Goal: Navigation & Orientation: Find specific page/section

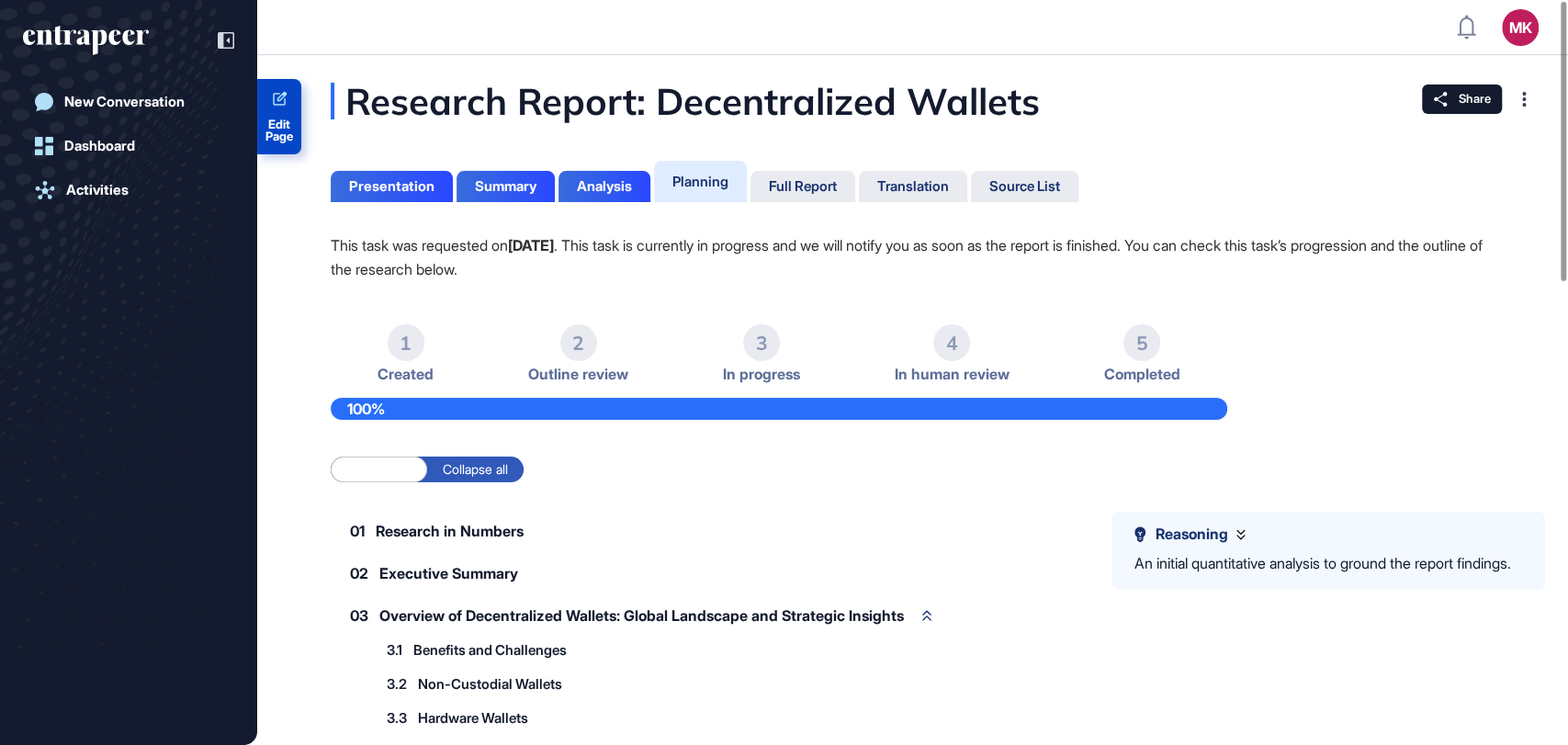
click at [286, 97] on icon at bounding box center [279, 99] width 18 height 18
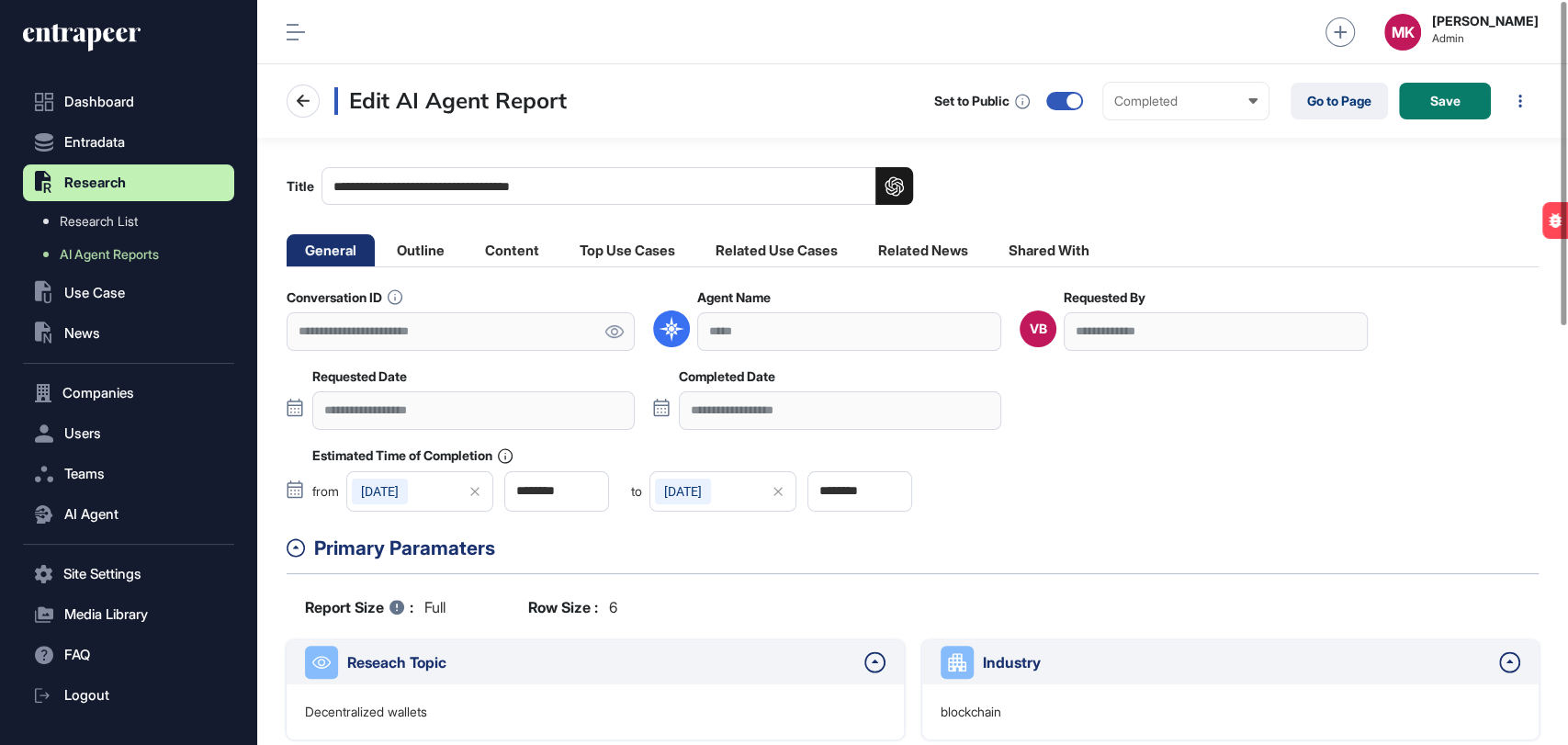
click at [617, 331] on icon at bounding box center [615, 331] width 19 height 13
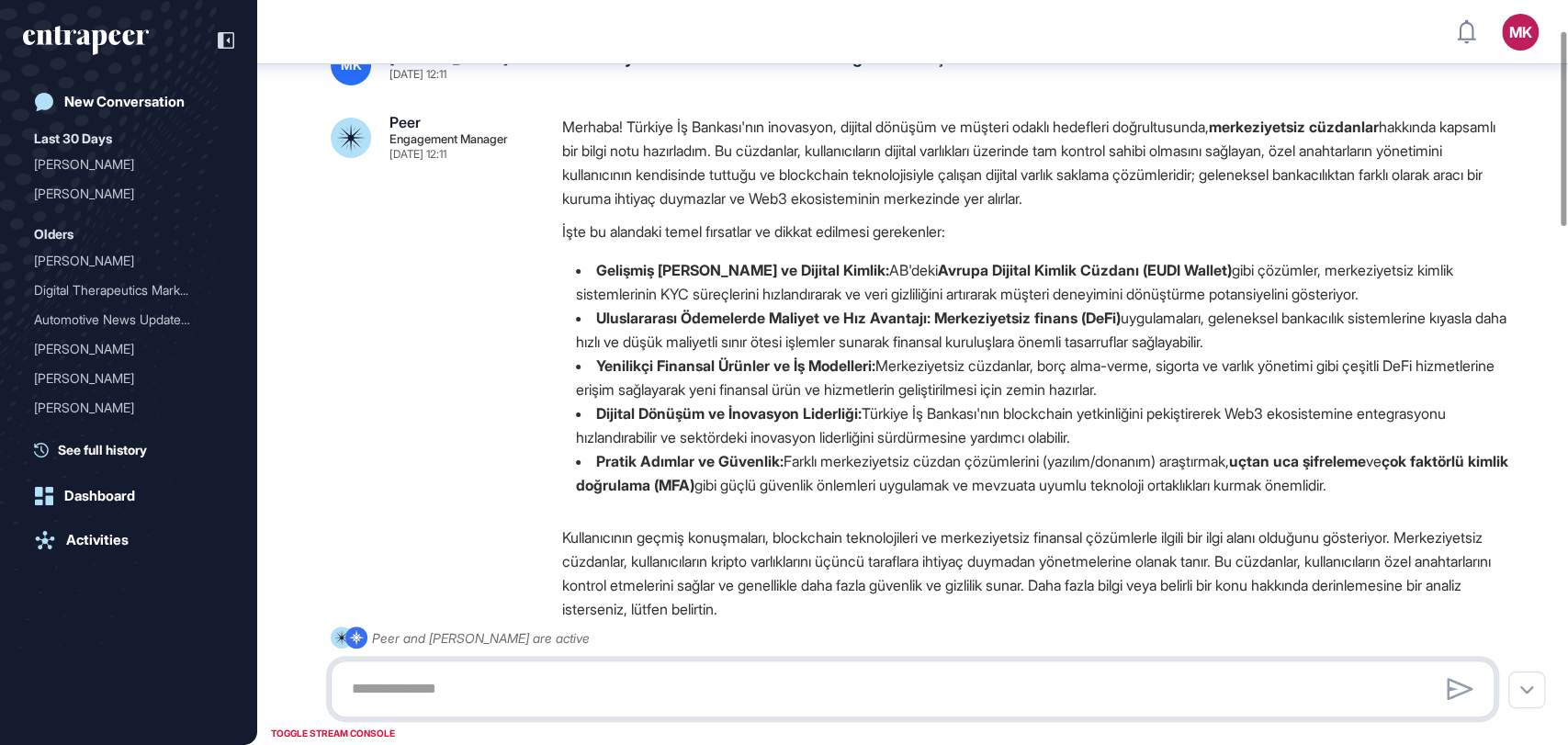
scroll to position [8, 0]
